Goal: Task Accomplishment & Management: Complete application form

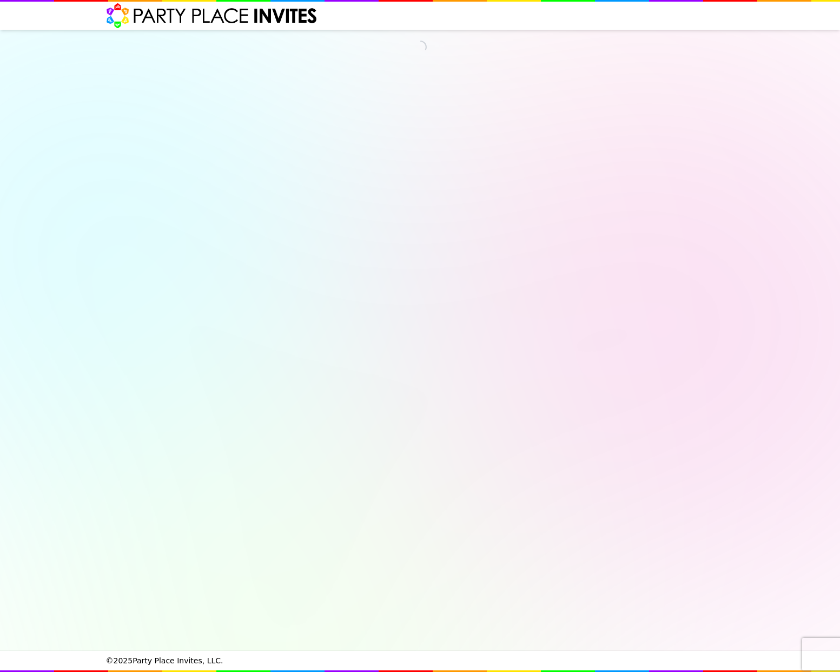
select select "540217"
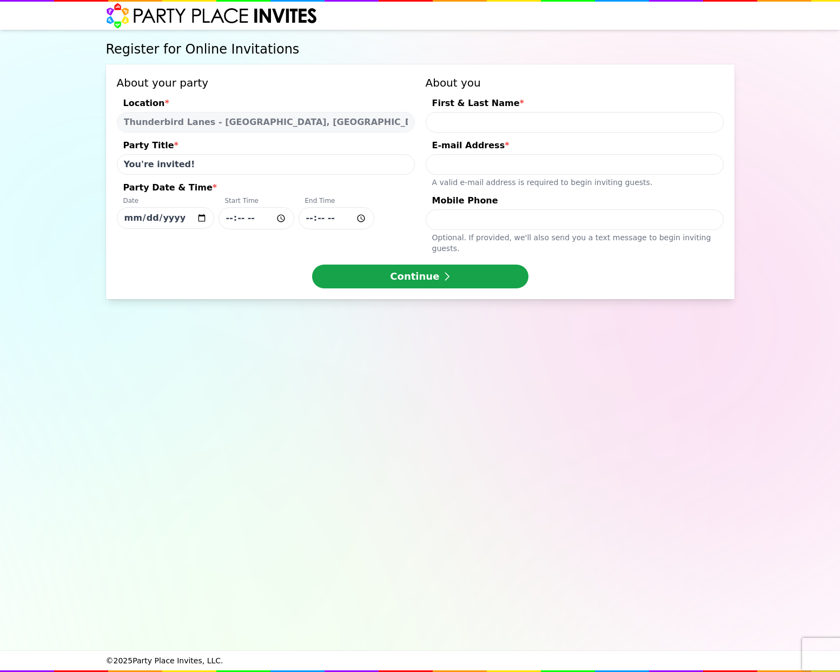
click at [159, 219] on input "[DATE]" at bounding box center [165, 218] width 97 height 22
click at [190, 218] on input "[DATE]" at bounding box center [165, 218] width 97 height 22
type input "[DATE]"
click at [248, 220] on input "Party Date & Time * Date [DATE] Start Time End Time" at bounding box center [257, 218] width 76 height 22
click at [231, 219] on input "Party Date & Time * Date [DATE] Start Time End Time" at bounding box center [257, 218] width 76 height 22
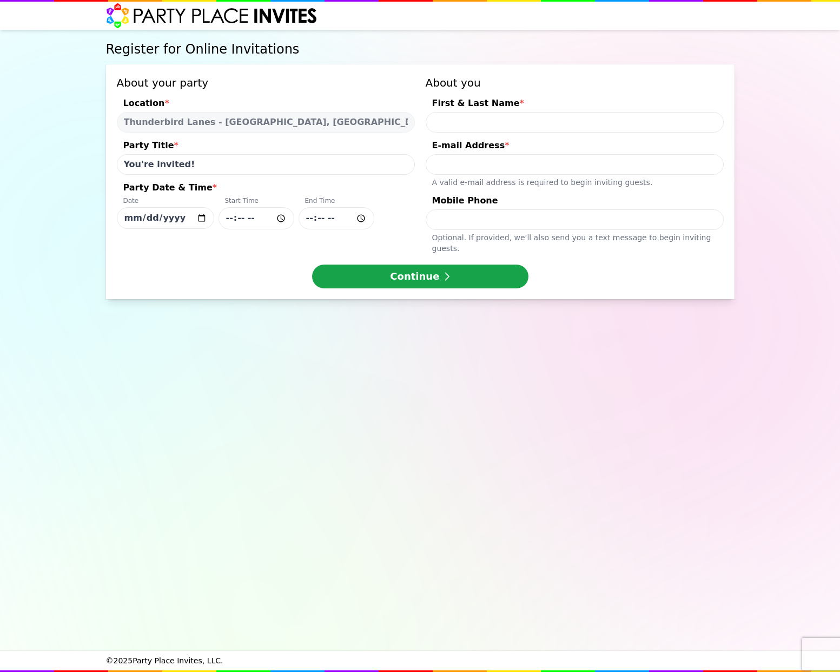
click at [247, 219] on input "Party Date & Time * Date [DATE] Start Time End Time" at bounding box center [257, 218] width 76 height 22
click at [315, 216] on input "Party Date & Time * Date [DATE] Start Time End Time" at bounding box center [337, 218] width 76 height 22
click at [326, 218] on input "Party Date & Time * Date [DATE] Start Time End Time" at bounding box center [337, 218] width 76 height 22
type input "[PERSON_NAME]"
click at [454, 122] on input "[PERSON_NAME]" at bounding box center [575, 122] width 298 height 21
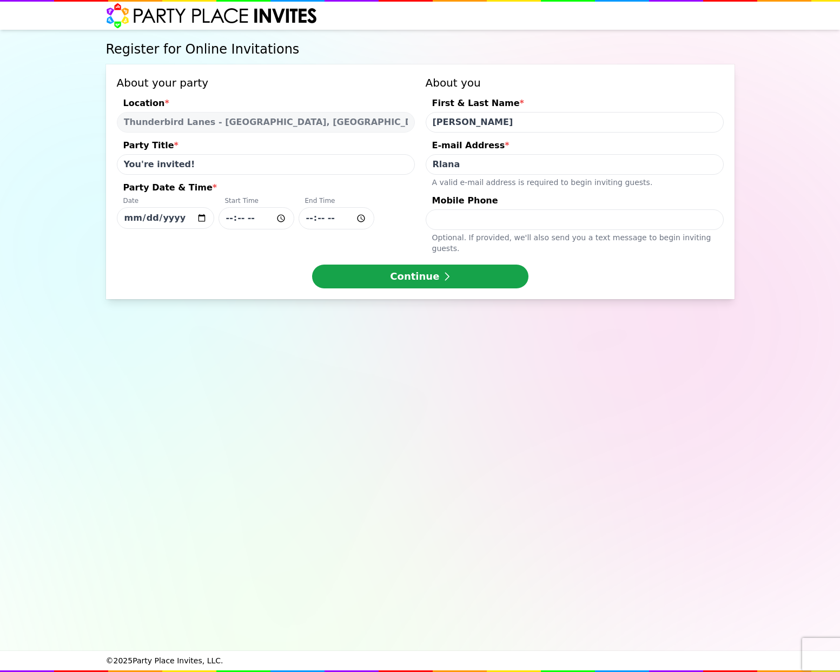
click at [466, 163] on input "Rlana" at bounding box center [575, 164] width 298 height 21
type input "[EMAIL_ADDRESS][DOMAIN_NAME]"
click at [594, 197] on div "Mobile Phone" at bounding box center [575, 201] width 298 height 15
click at [594, 209] on input "Mobile Phone Optional. If provided, we ' ll also send you a text message to beg…" at bounding box center [575, 219] width 298 height 21
click at [552, 220] on input "Mobile Phone Optional. If provided, we ' ll also send you a text message to beg…" at bounding box center [575, 219] width 298 height 21
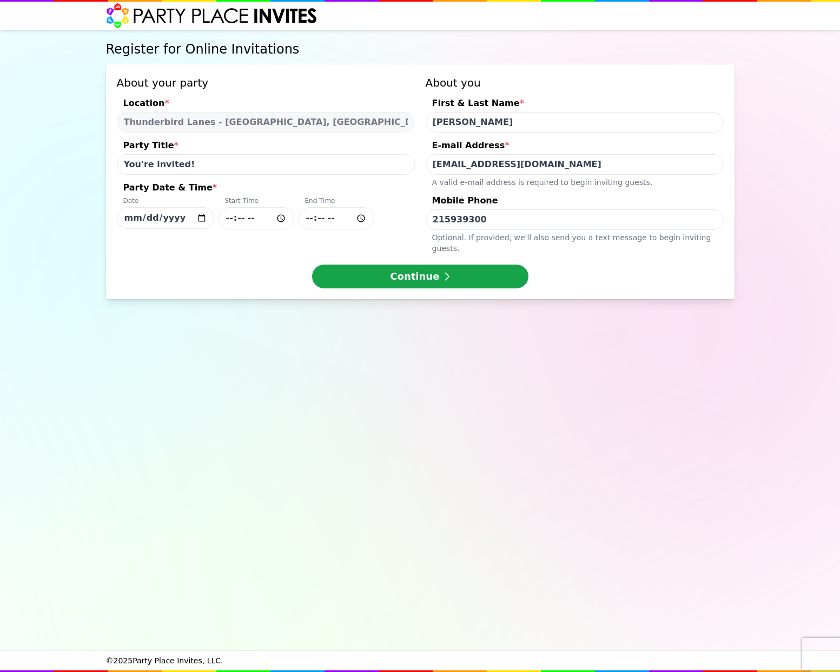
type input "2159393005"
click at [418, 267] on button "Continue" at bounding box center [420, 277] width 216 height 24
drag, startPoint x: 255, startPoint y: 219, endPoint x: 263, endPoint y: 219, distance: 8.1
click at [258, 219] on input "Party Date & Time * Date [DATE] Start Time End Time" at bounding box center [257, 218] width 76 height 22
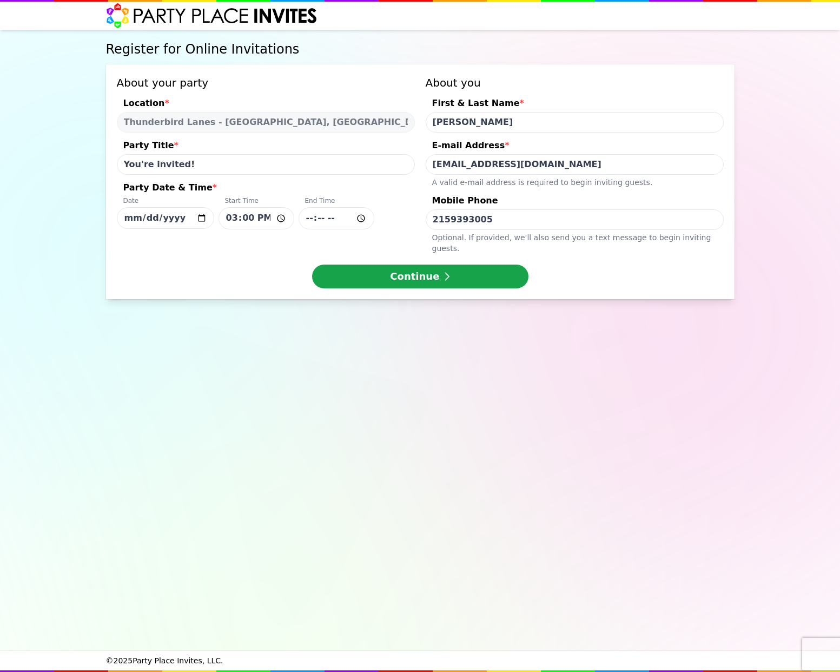
type input "15:00"
click at [339, 218] on input "Party Date & Time * Date [DATE] Start Time 15:00 End Time" at bounding box center [337, 218] width 76 height 22
type input "17:00"
click at [399, 270] on button "Continue" at bounding box center [420, 277] width 216 height 24
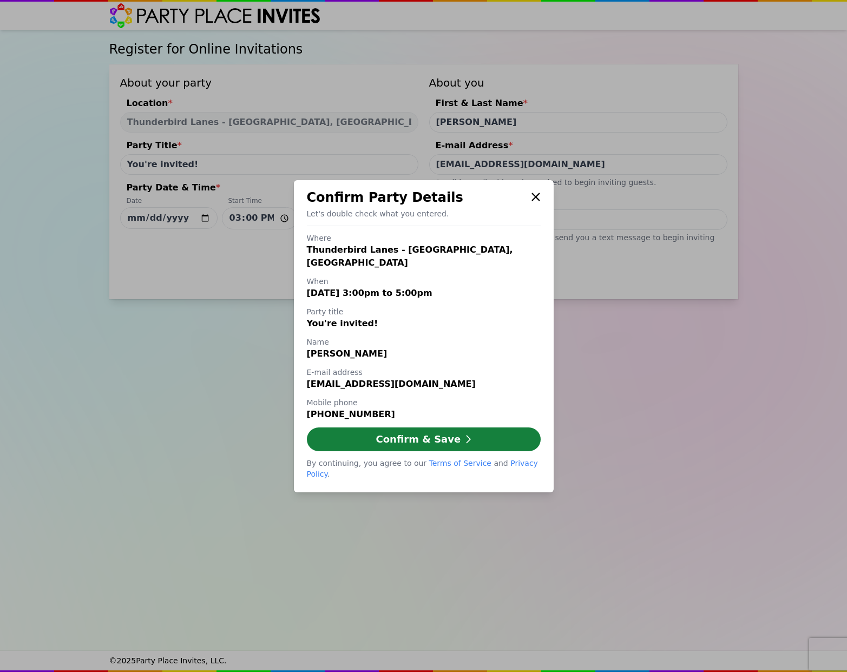
click at [409, 428] on button "Confirm & Save" at bounding box center [424, 440] width 234 height 24
